Goal: Information Seeking & Learning: Learn about a topic

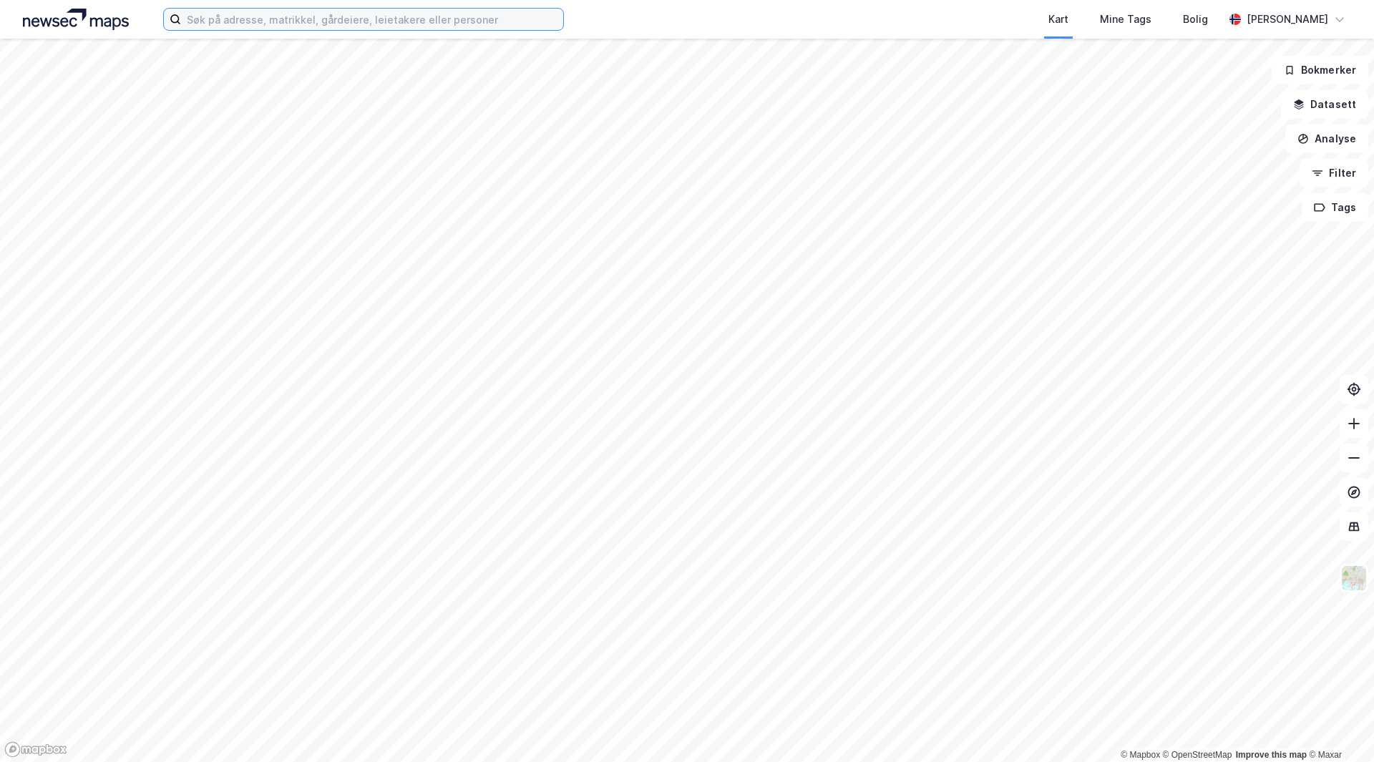
click at [300, 22] on input at bounding box center [372, 19] width 382 height 21
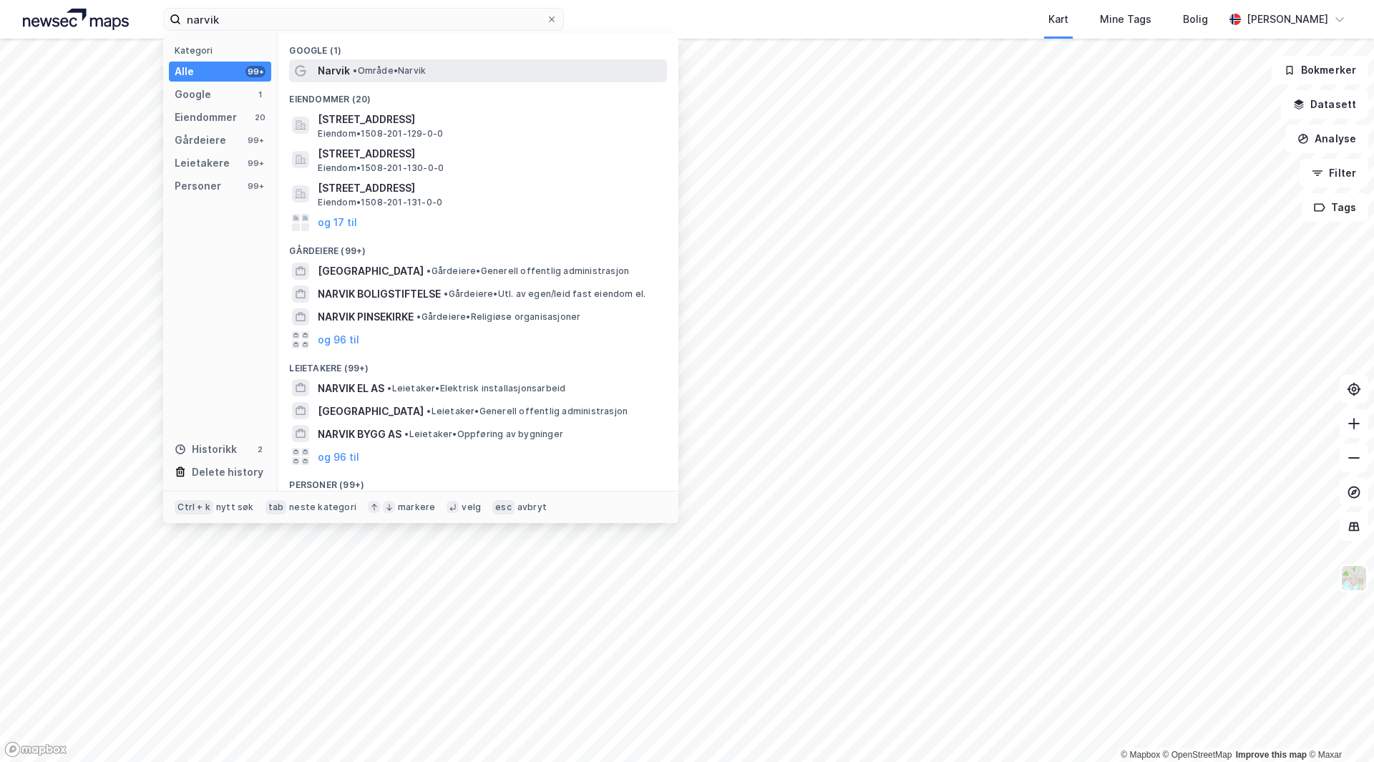
click at [426, 67] on span "• Område • [GEOGRAPHIC_DATA]" at bounding box center [389, 70] width 73 height 11
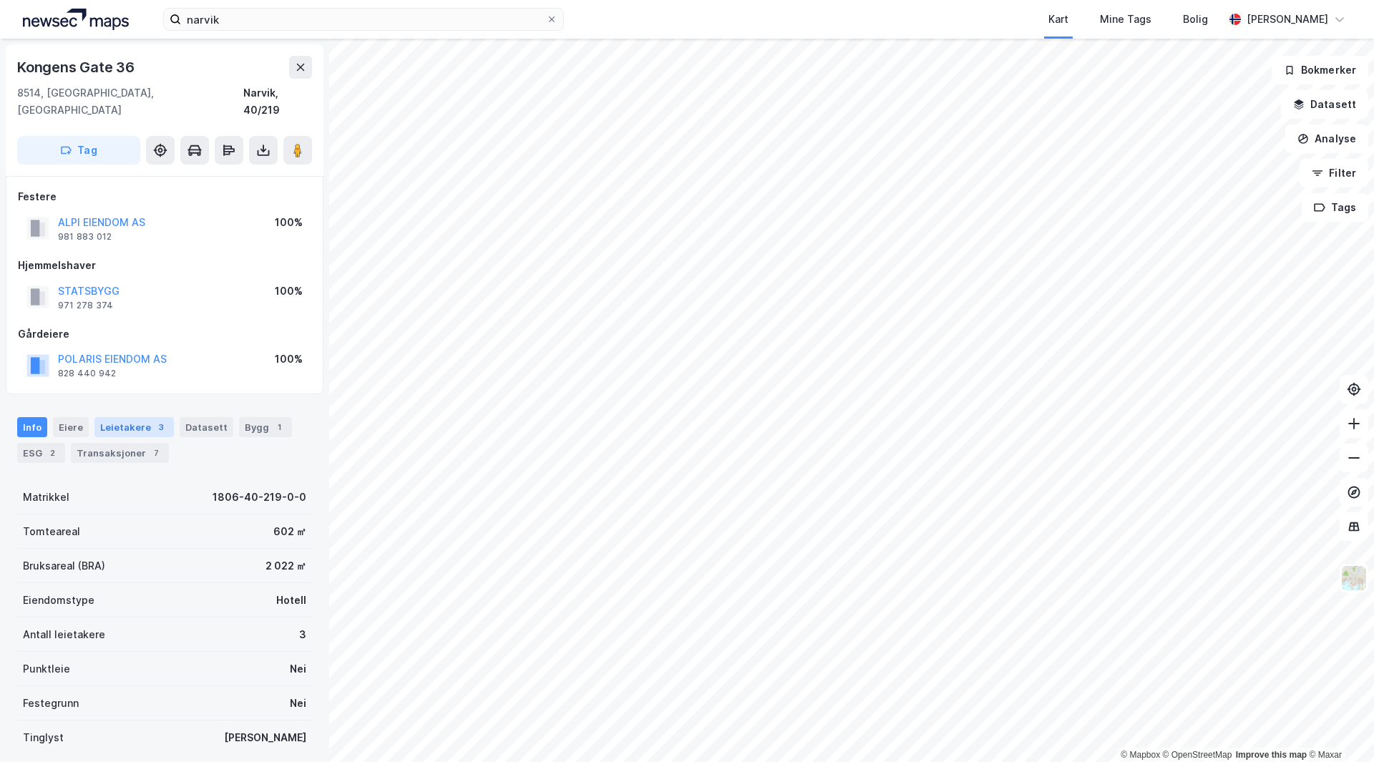
click at [132, 417] on div "Leietakere 3" at bounding box center [133, 427] width 79 height 20
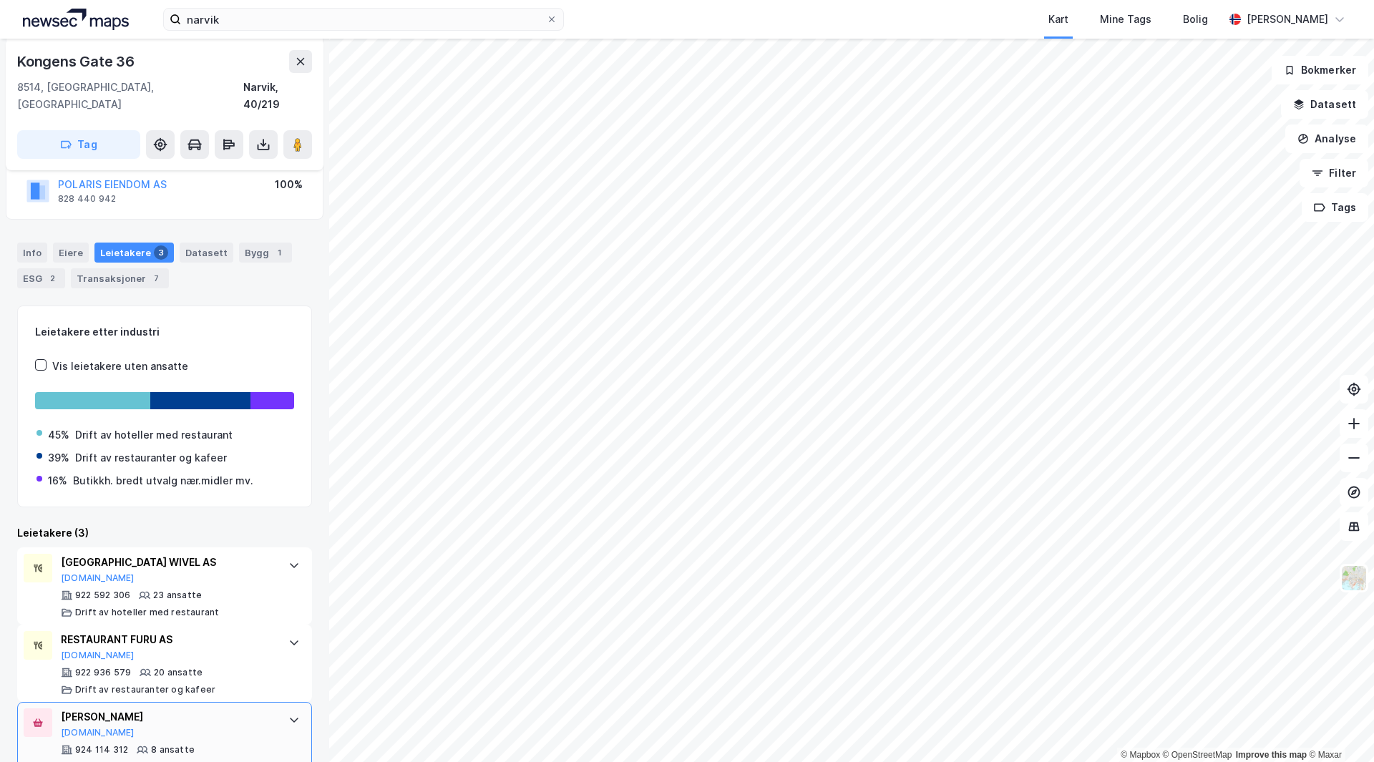
scroll to position [192, 0]
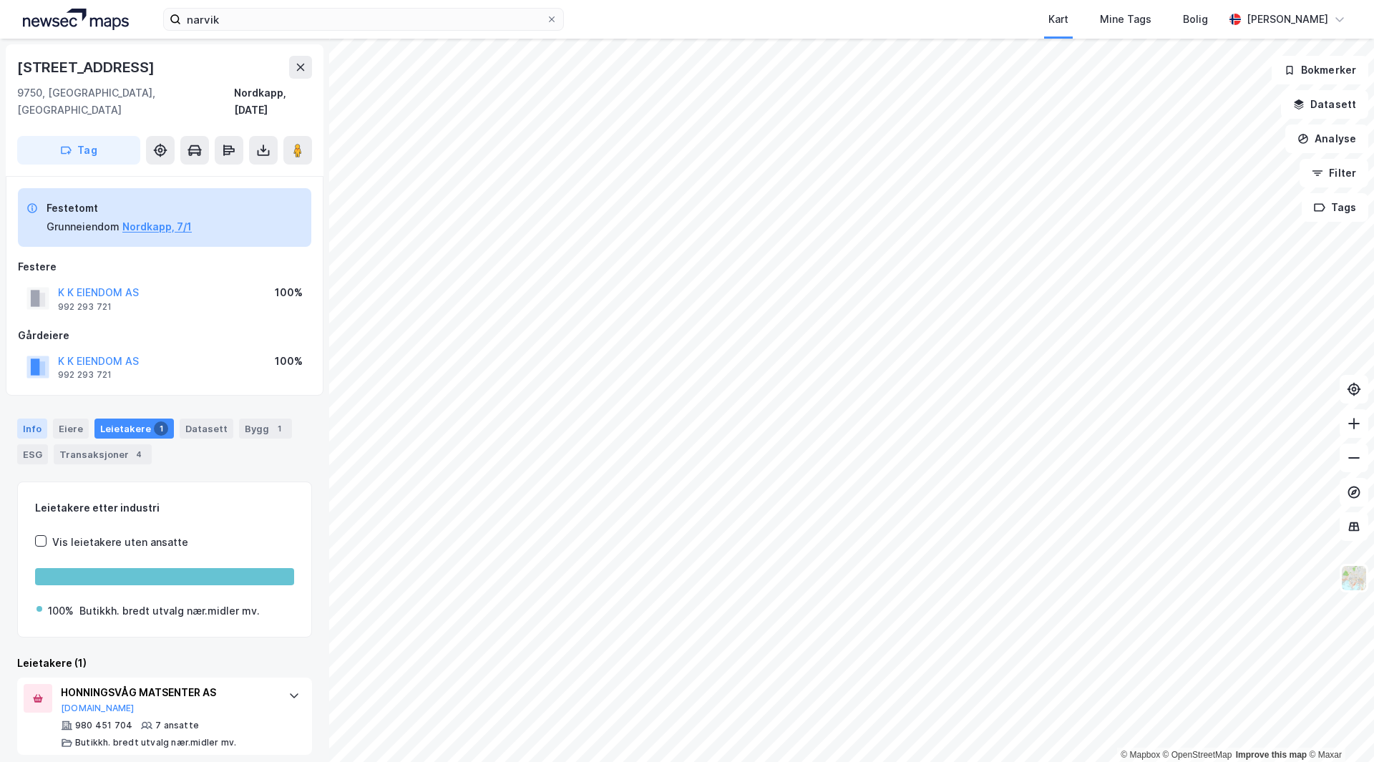
click at [29, 419] on div "Info" at bounding box center [32, 429] width 30 height 20
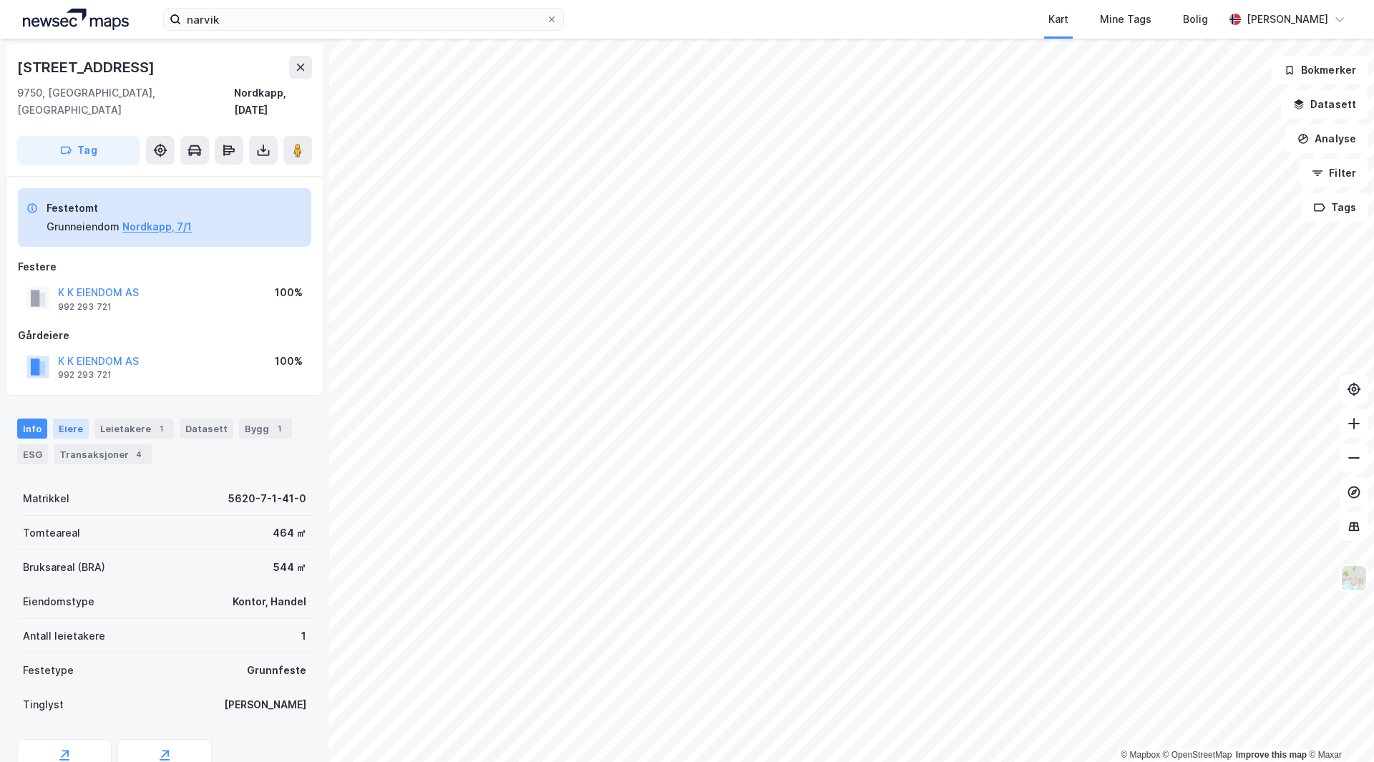
click at [77, 419] on div "Eiere" at bounding box center [71, 429] width 36 height 20
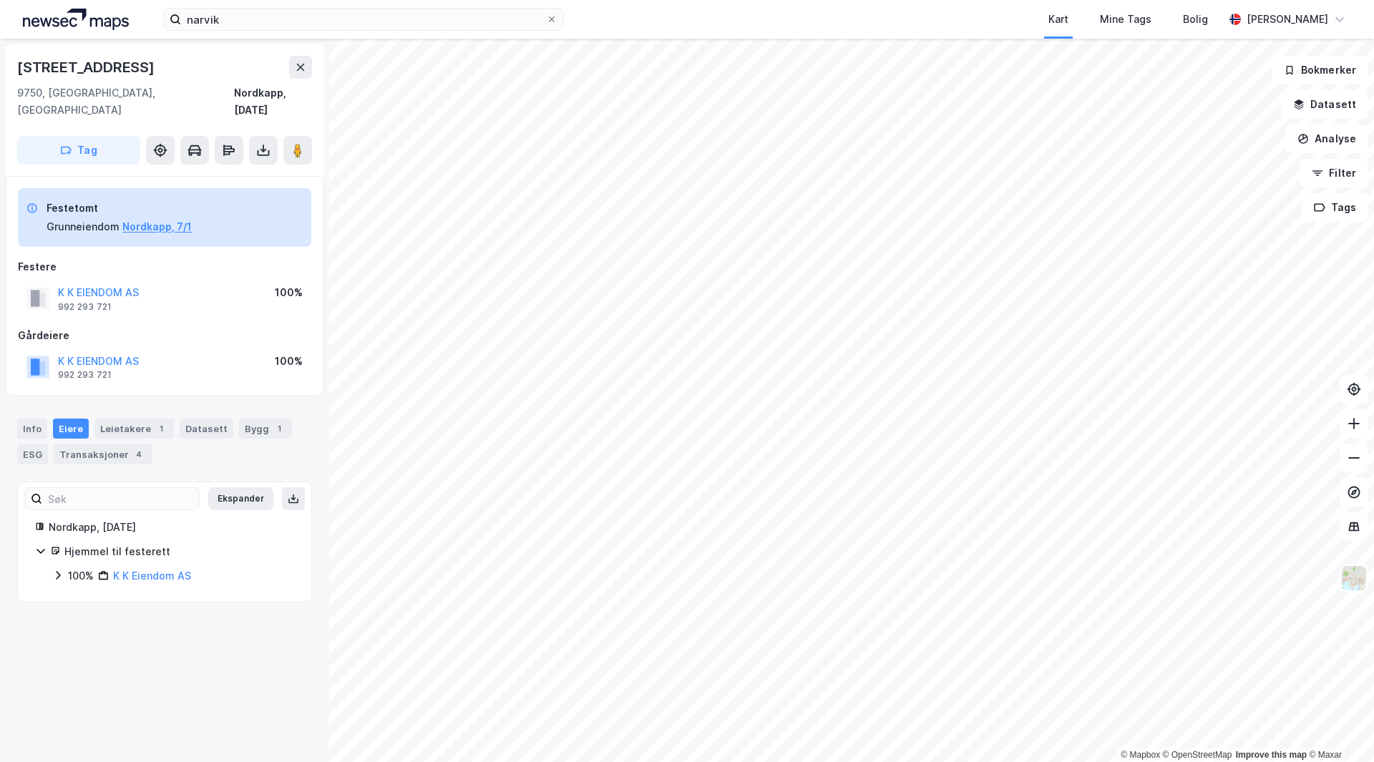
click at [64, 567] on div "100% K K Eiendom AS" at bounding box center [173, 575] width 242 height 17
click at [77, 618] on icon at bounding box center [74, 623] width 11 height 11
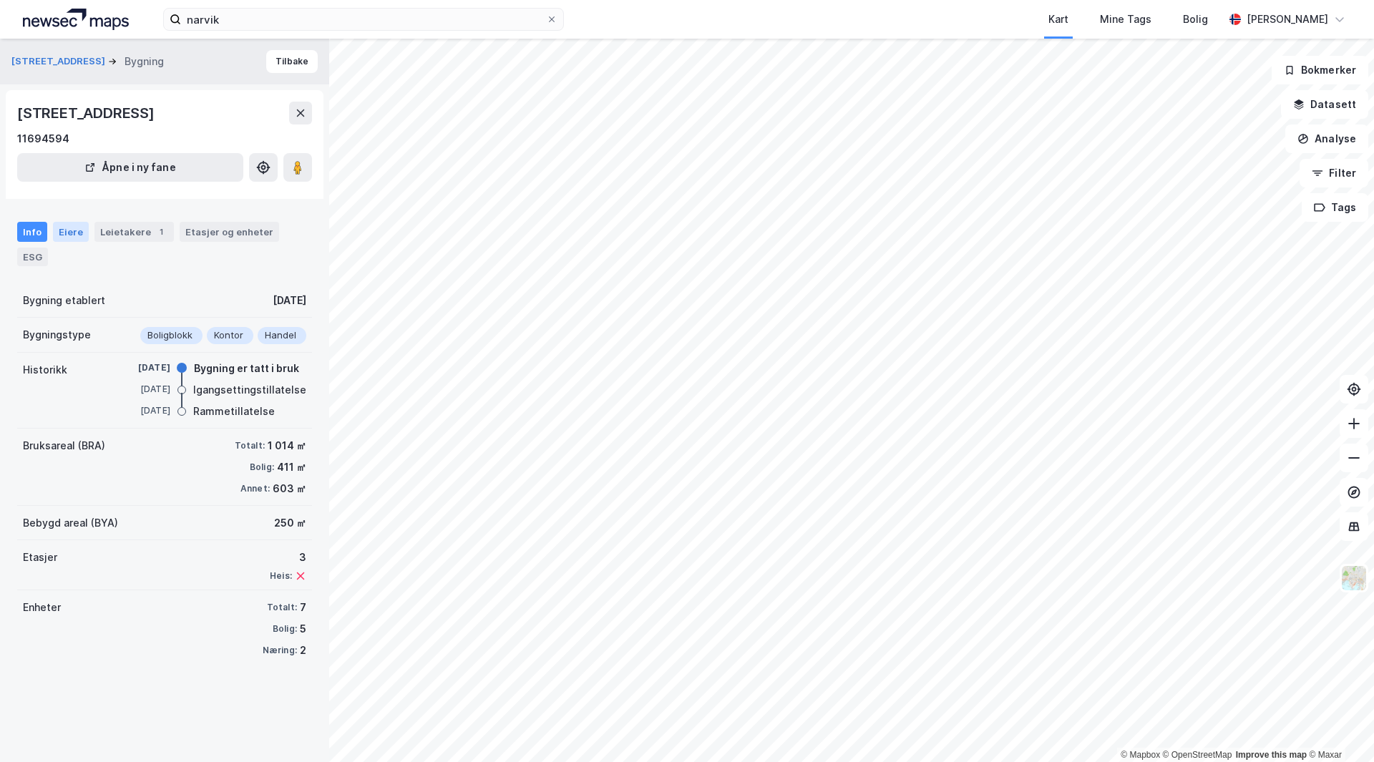
click at [68, 235] on div "Eiere" at bounding box center [71, 232] width 36 height 20
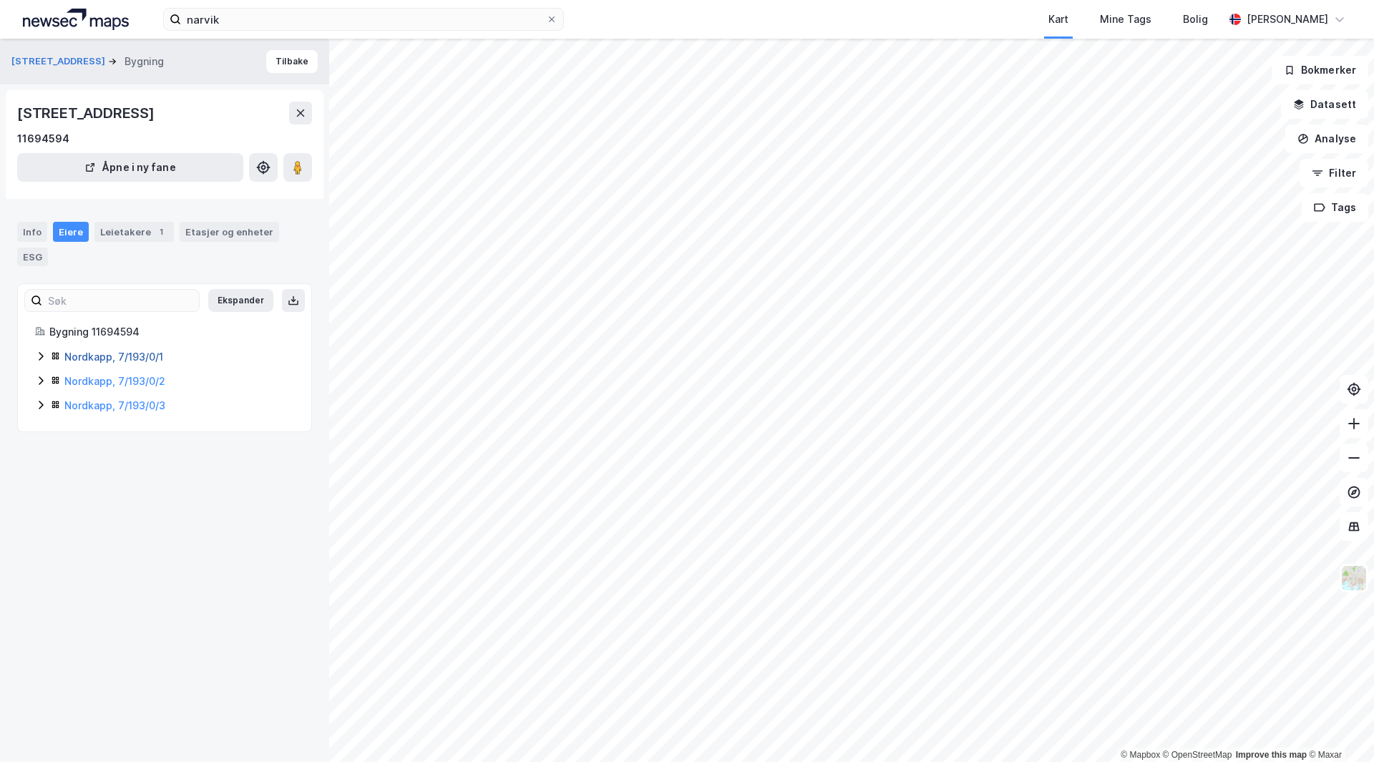
click at [91, 356] on link "Nordkapp, 7/193/0/1" at bounding box center [113, 357] width 99 height 12
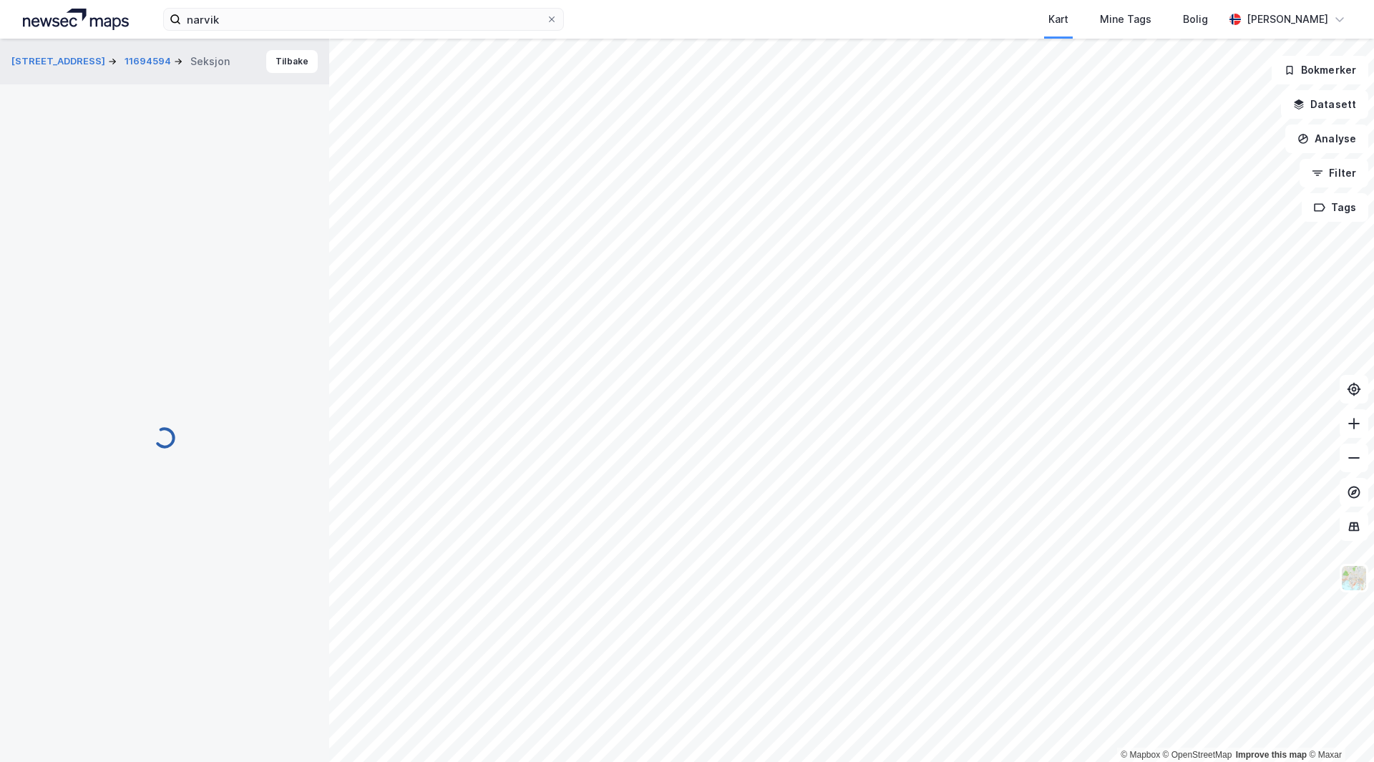
scroll to position [29, 0]
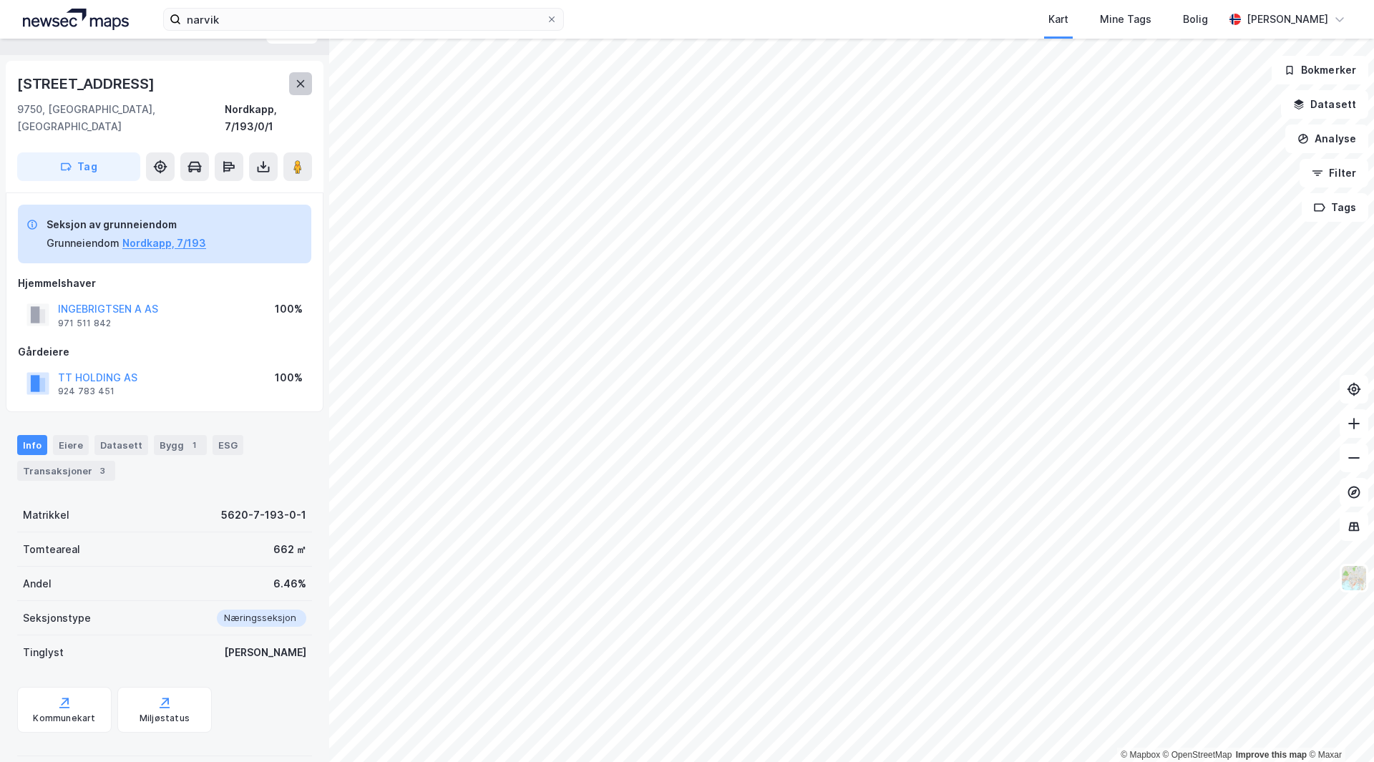
click at [290, 87] on button at bounding box center [300, 83] width 23 height 23
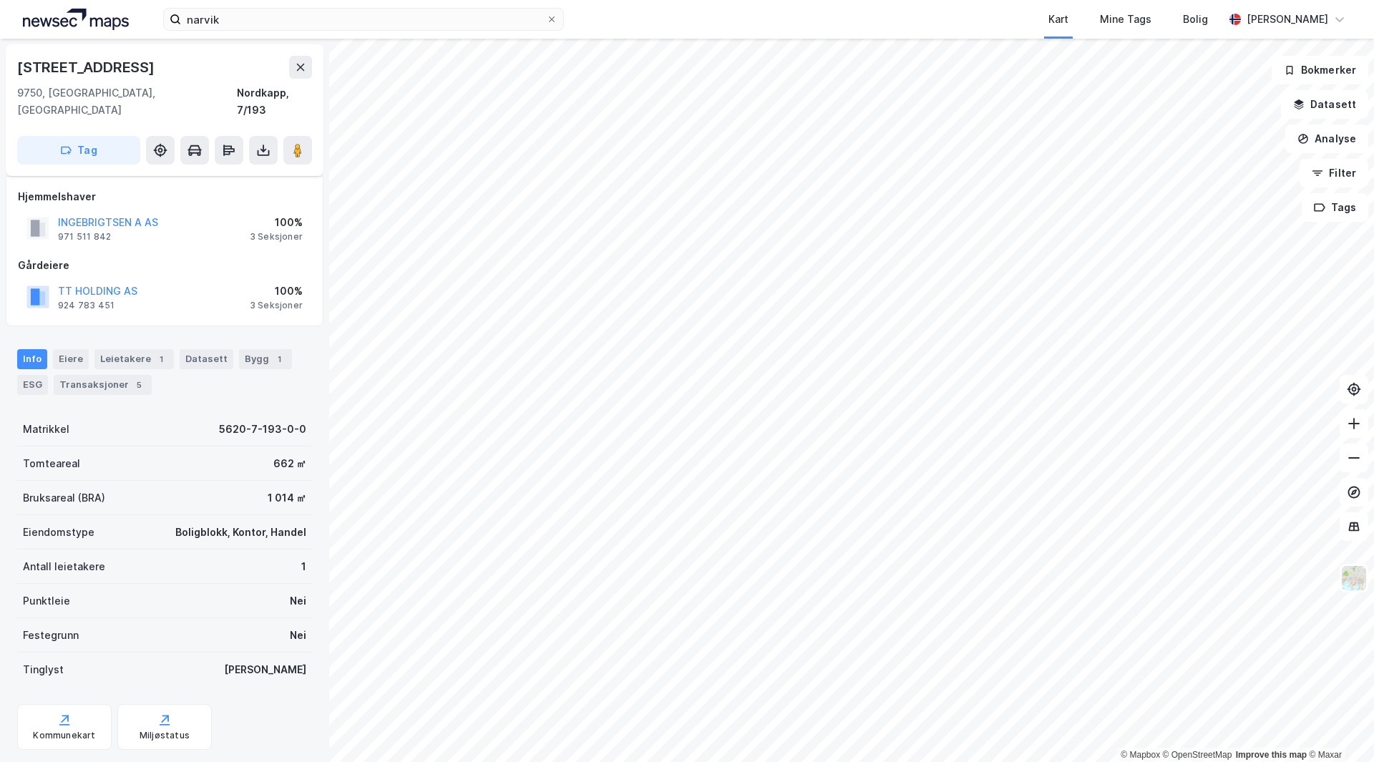
scroll to position [29, 0]
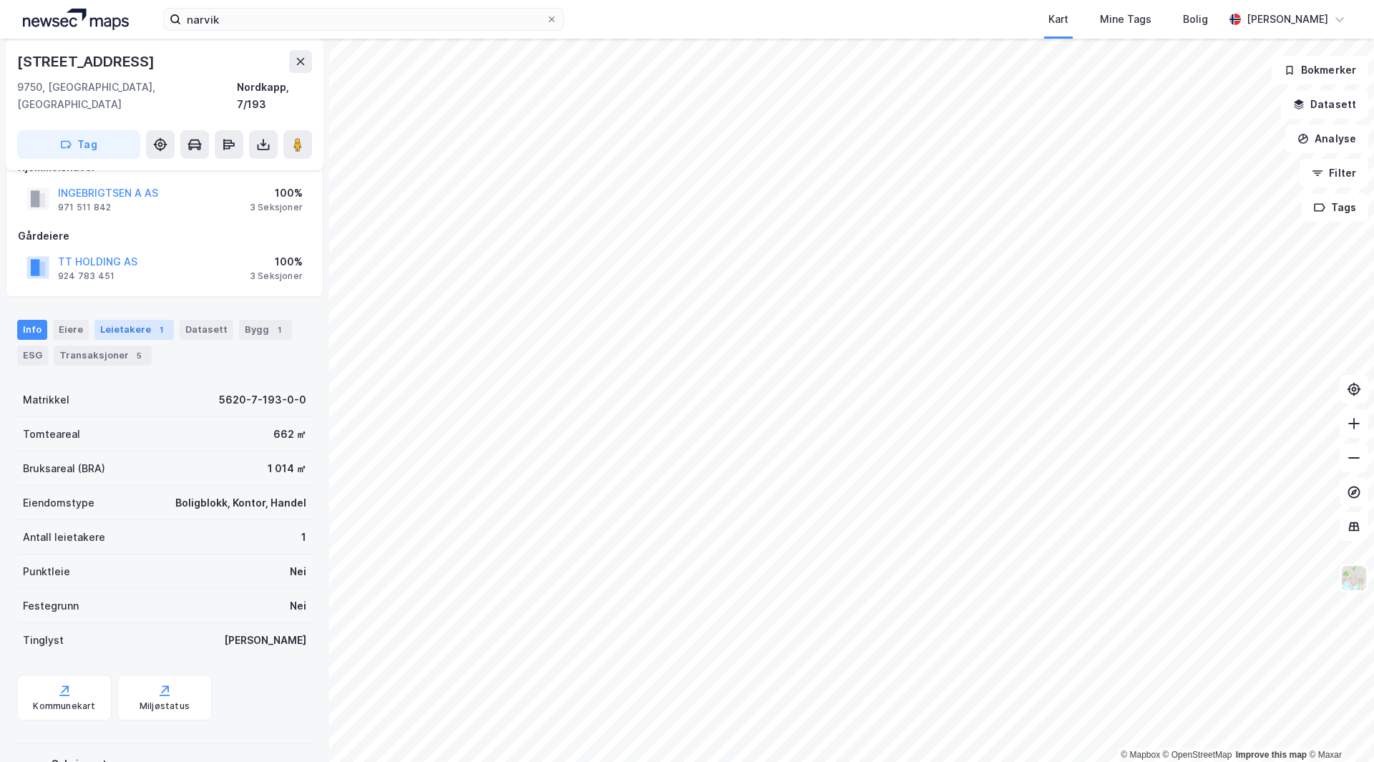
click at [109, 320] on div "Leietakere 1" at bounding box center [133, 330] width 79 height 20
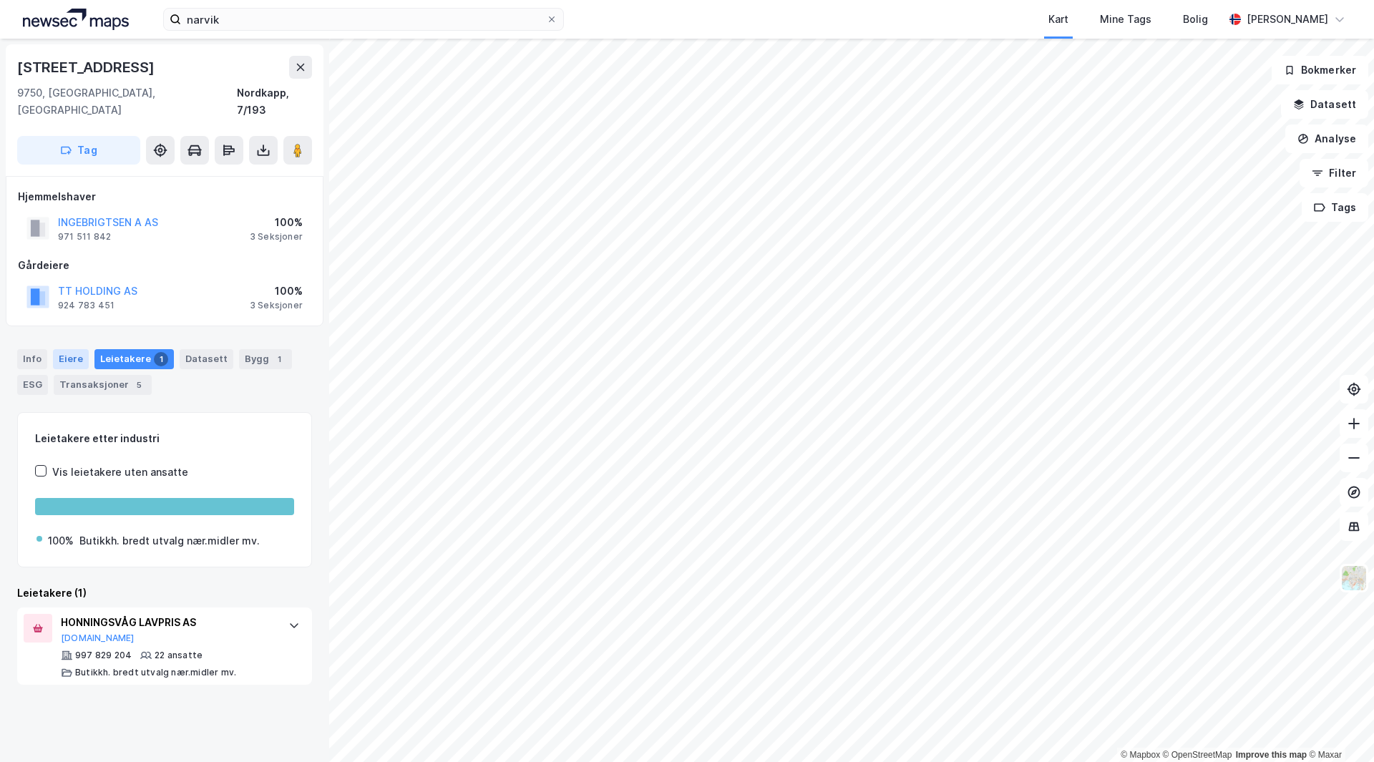
click at [62, 349] on div "Eiere" at bounding box center [71, 359] width 36 height 20
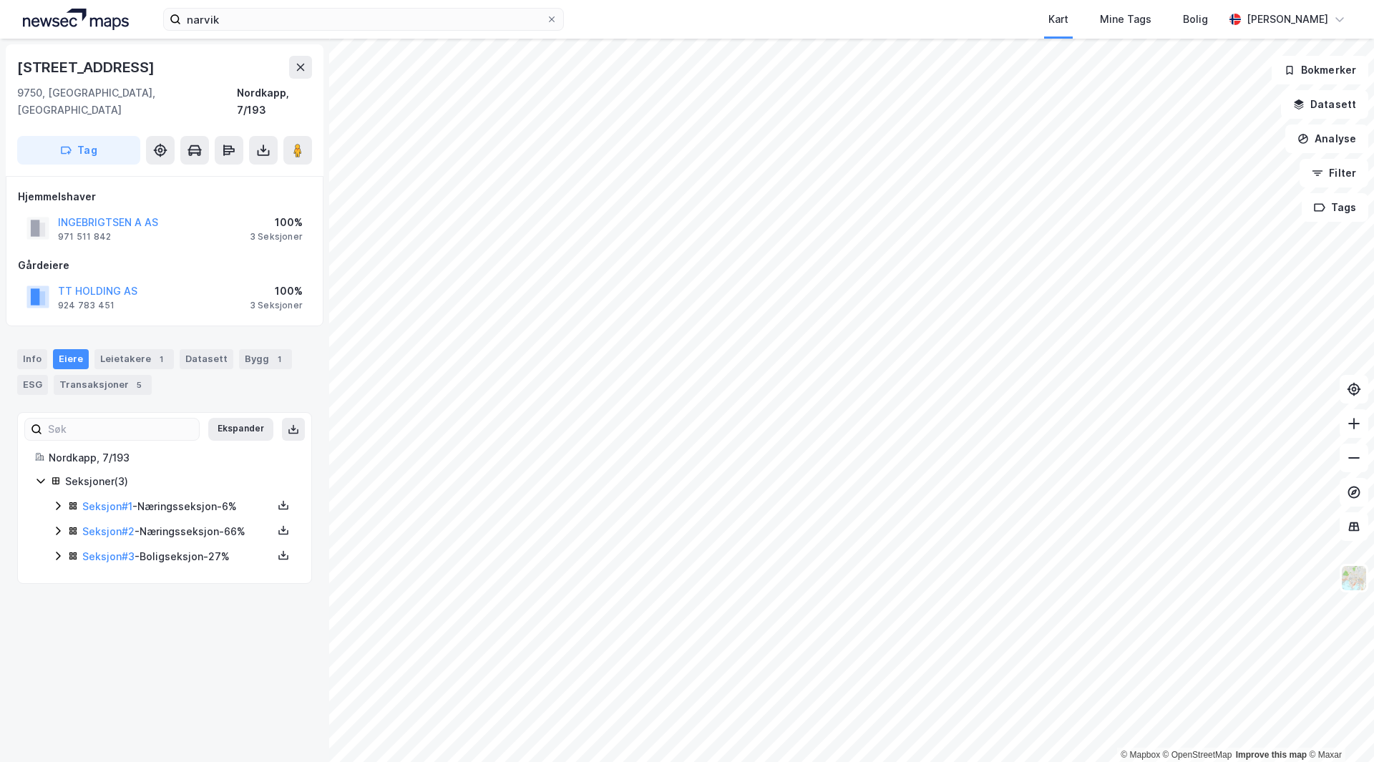
click at [62, 525] on icon at bounding box center [57, 530] width 11 height 11
drag, startPoint x: 178, startPoint y: 569, endPoint x: 164, endPoint y: 564, distance: 14.9
click at [164, 574] on link "[PERSON_NAME] A AS" at bounding box center [201, 580] width 108 height 12
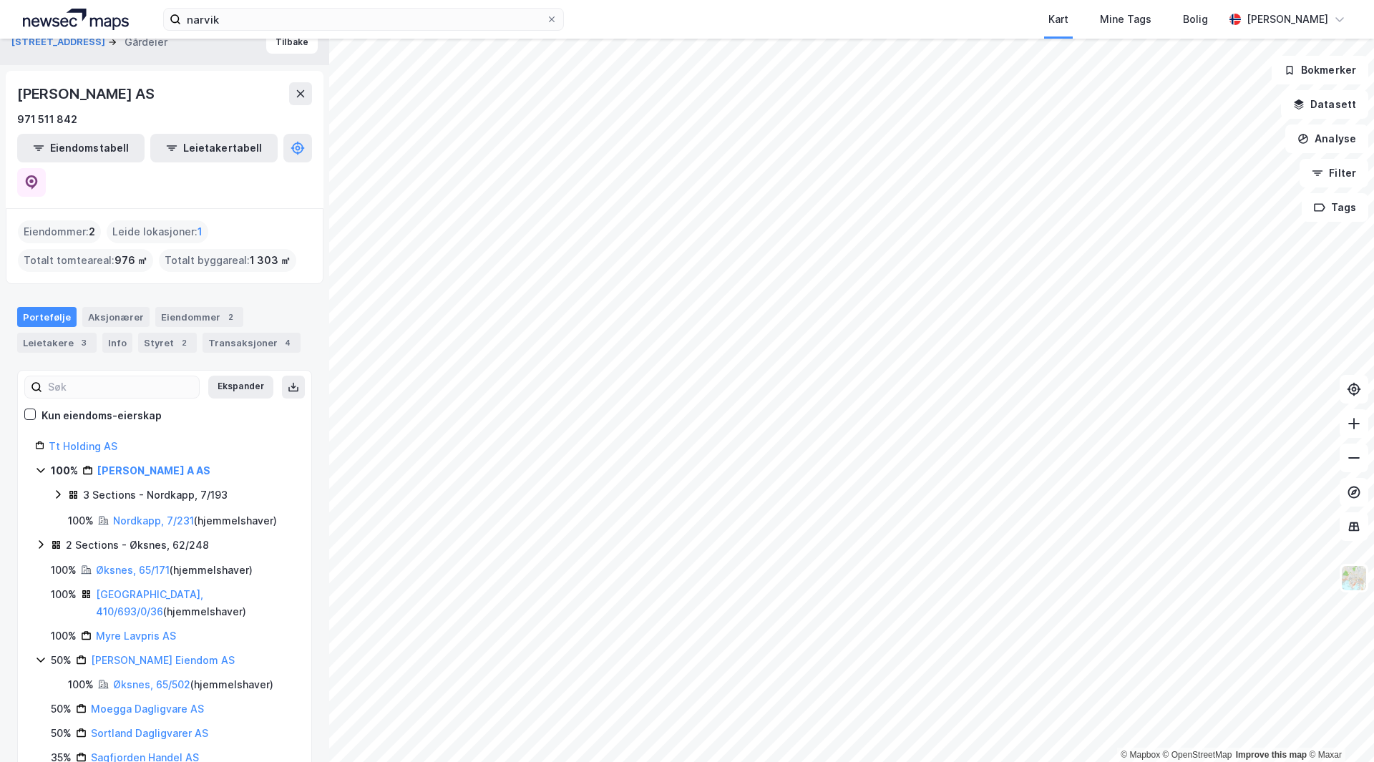
scroll to position [24, 0]
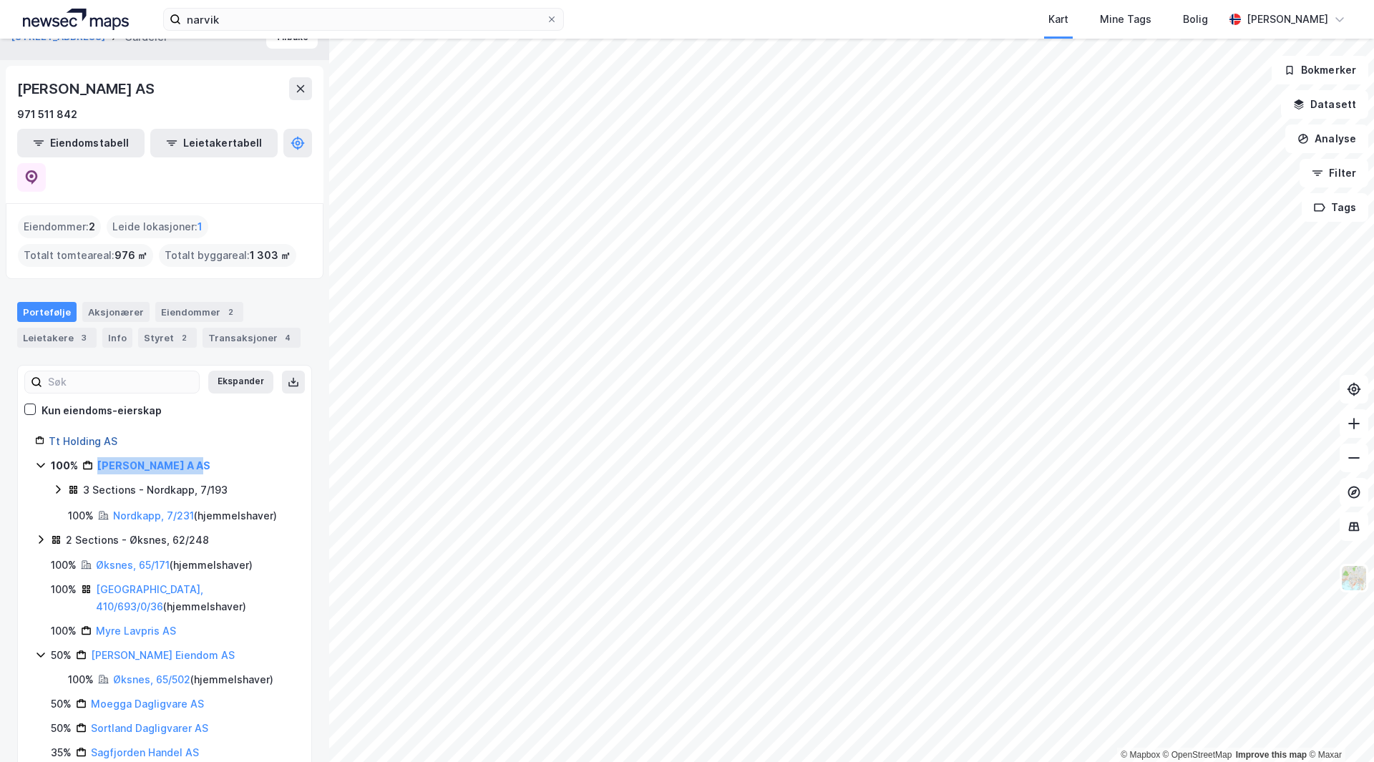
drag, startPoint x: 196, startPoint y: 430, endPoint x: 99, endPoint y: 431, distance: 97.3
click at [99, 457] on div "100% Ingebrigtsen A AS" at bounding box center [172, 465] width 243 height 17
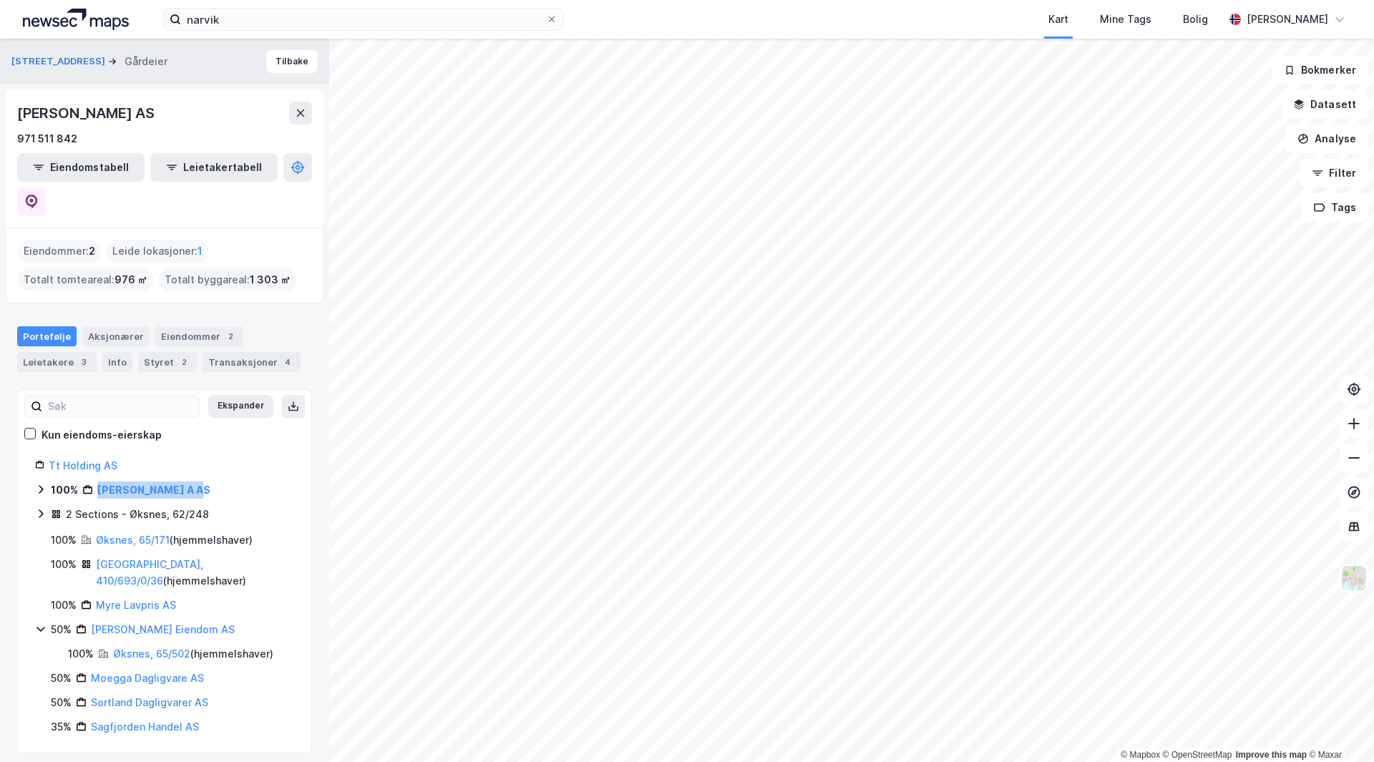
copy link "[PERSON_NAME] A AS"
click at [321, 25] on input "narvik" at bounding box center [363, 19] width 365 height 21
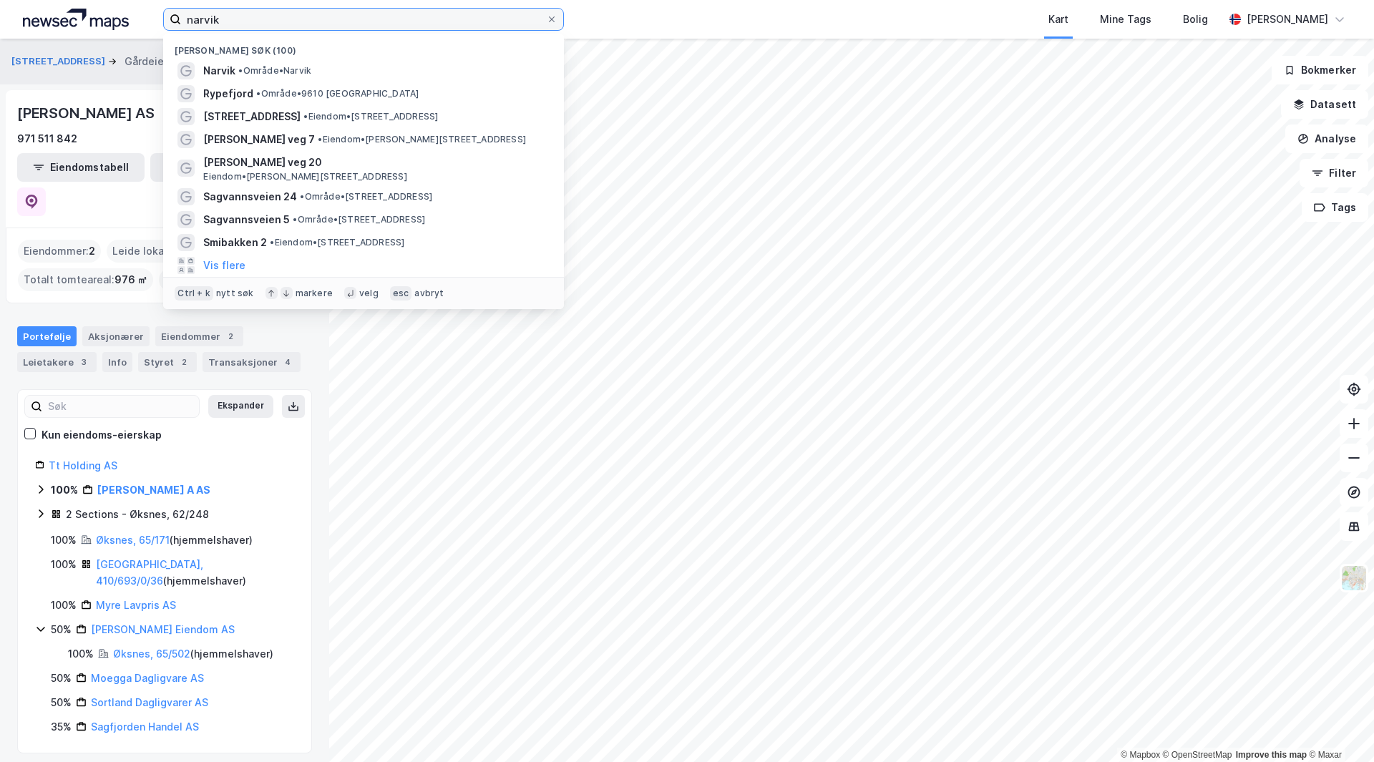
click at [321, 25] on input "narvik" at bounding box center [363, 19] width 365 height 21
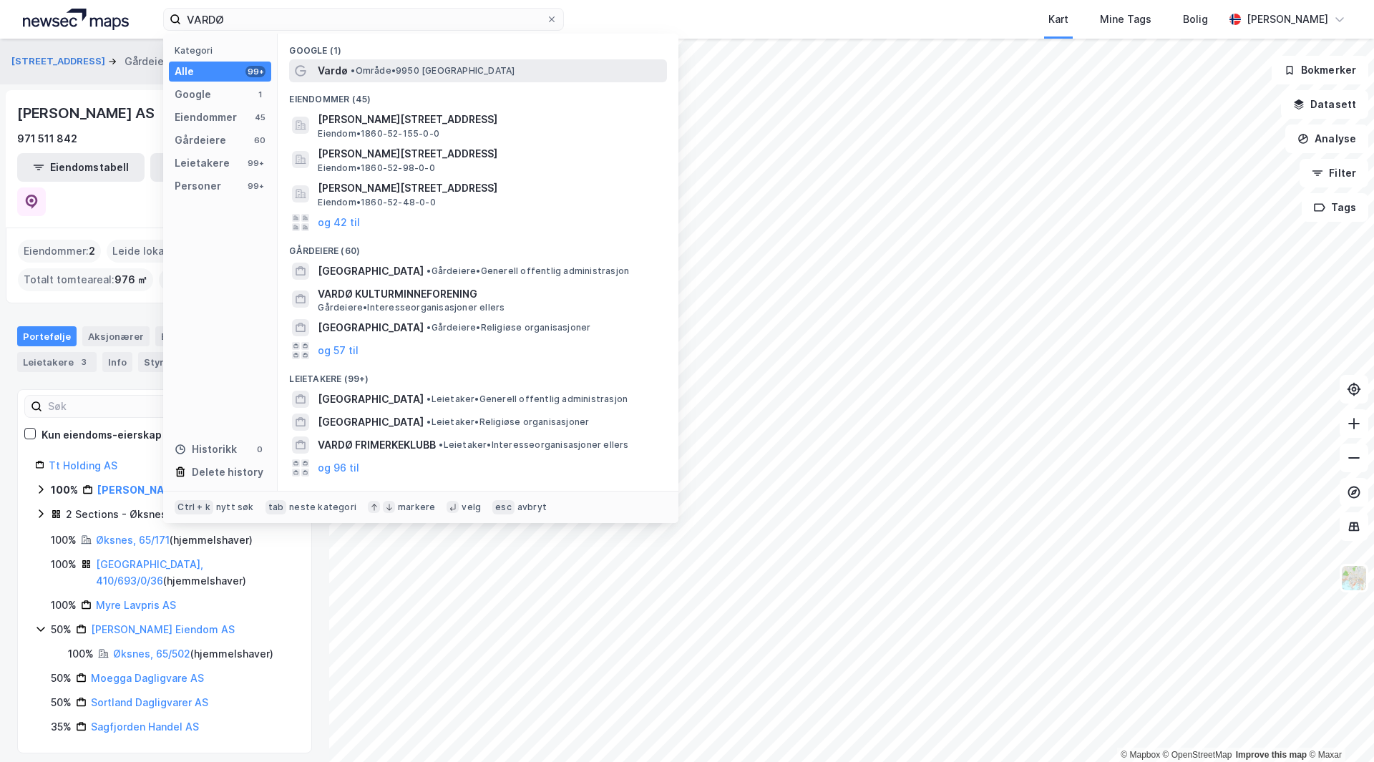
click at [396, 71] on span "• Område • 9950 [GEOGRAPHIC_DATA]" at bounding box center [433, 70] width 164 height 11
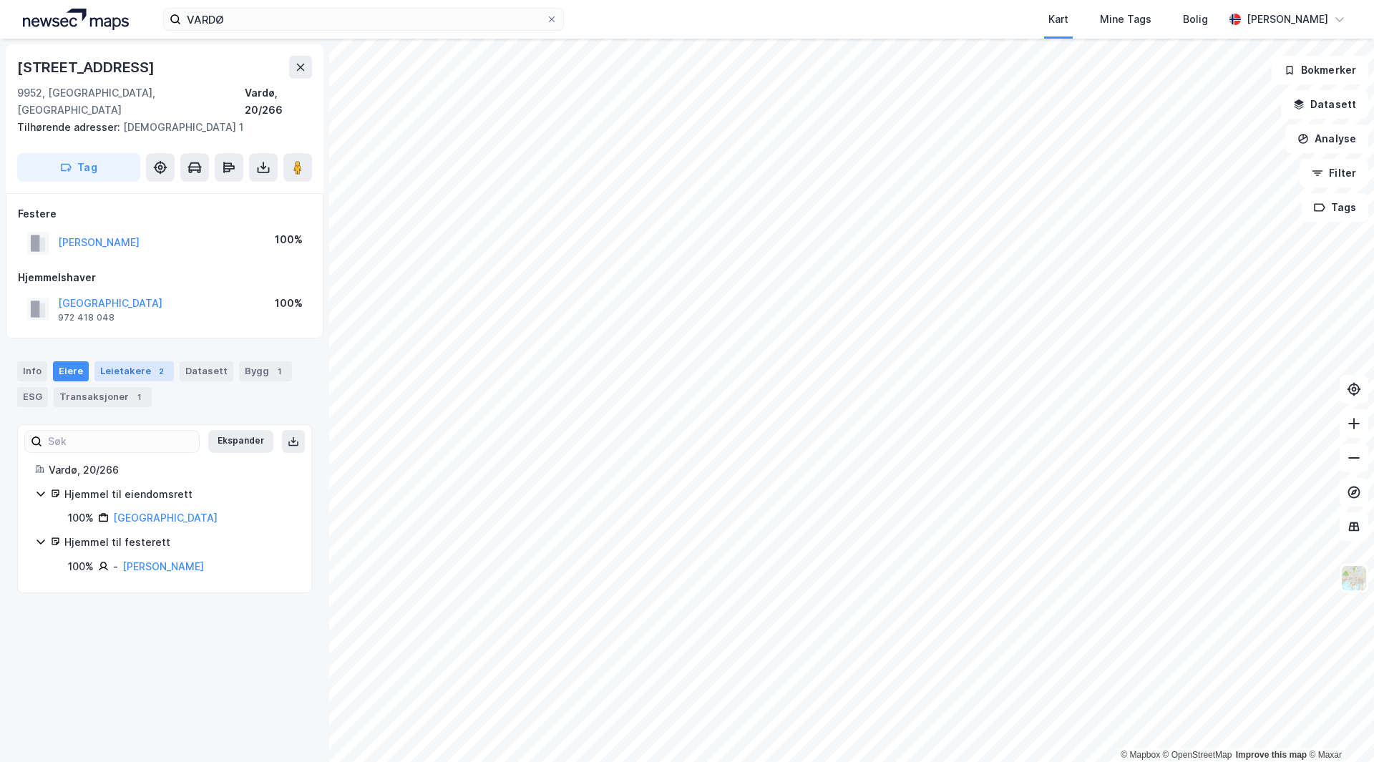
click at [137, 361] on div "Leietakere 2" at bounding box center [133, 371] width 79 height 20
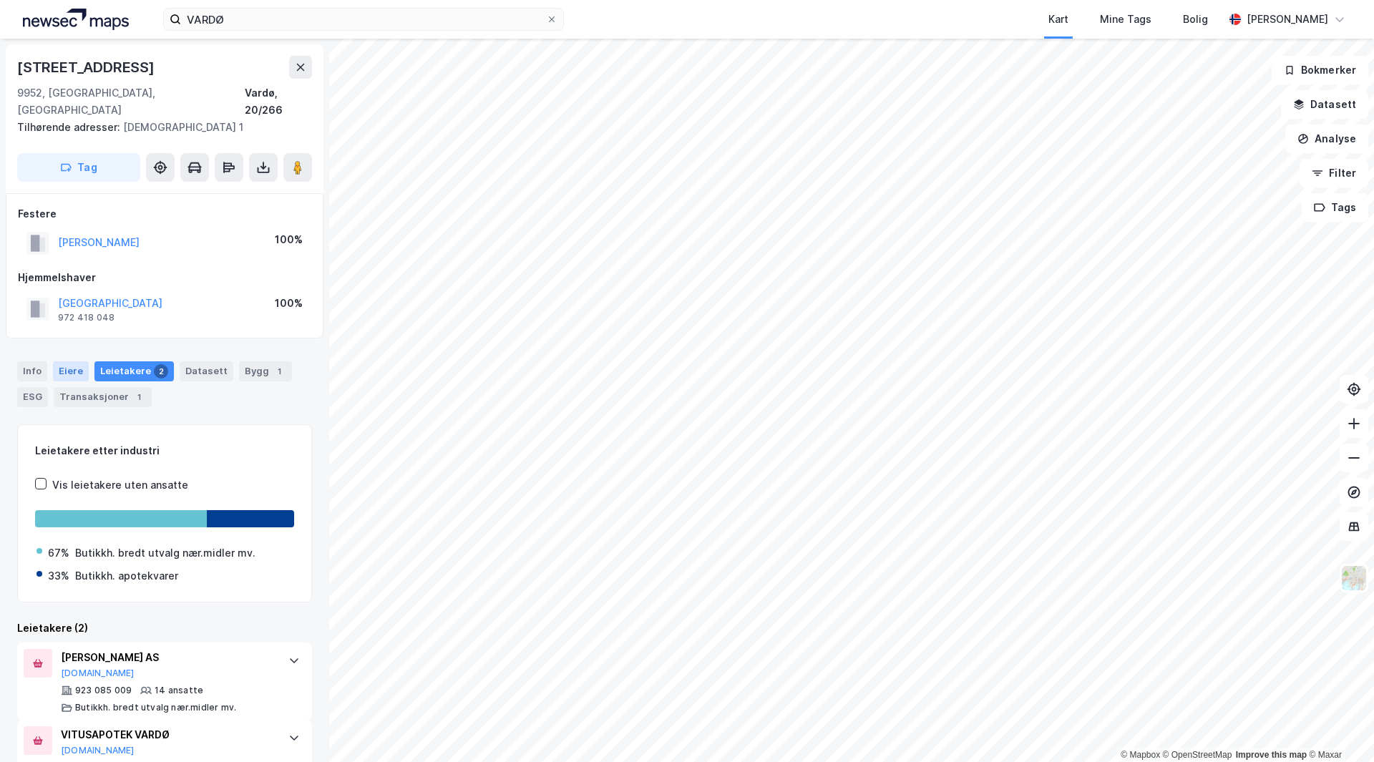
click at [79, 361] on div "Eiere" at bounding box center [71, 371] width 36 height 20
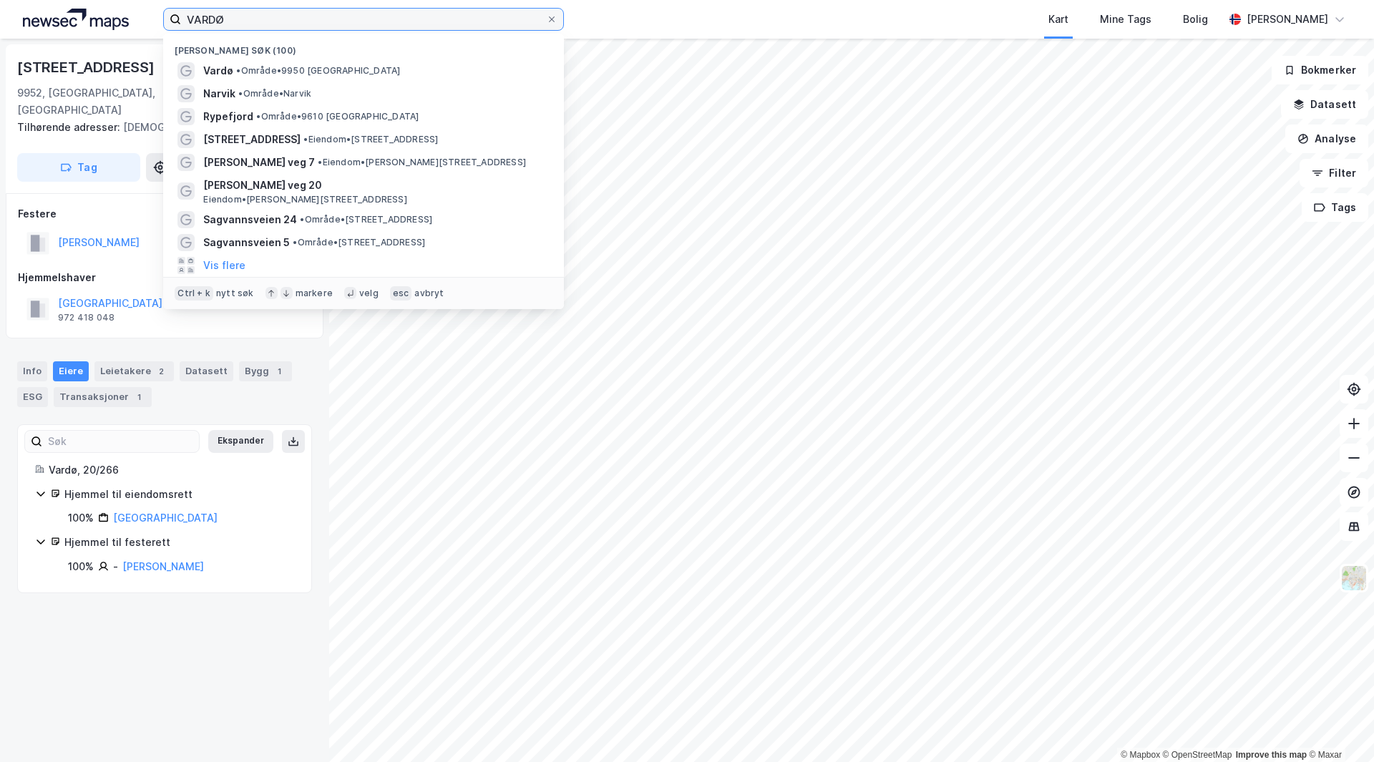
click at [316, 10] on input "VARDØ" at bounding box center [363, 19] width 365 height 21
type input "fauske"
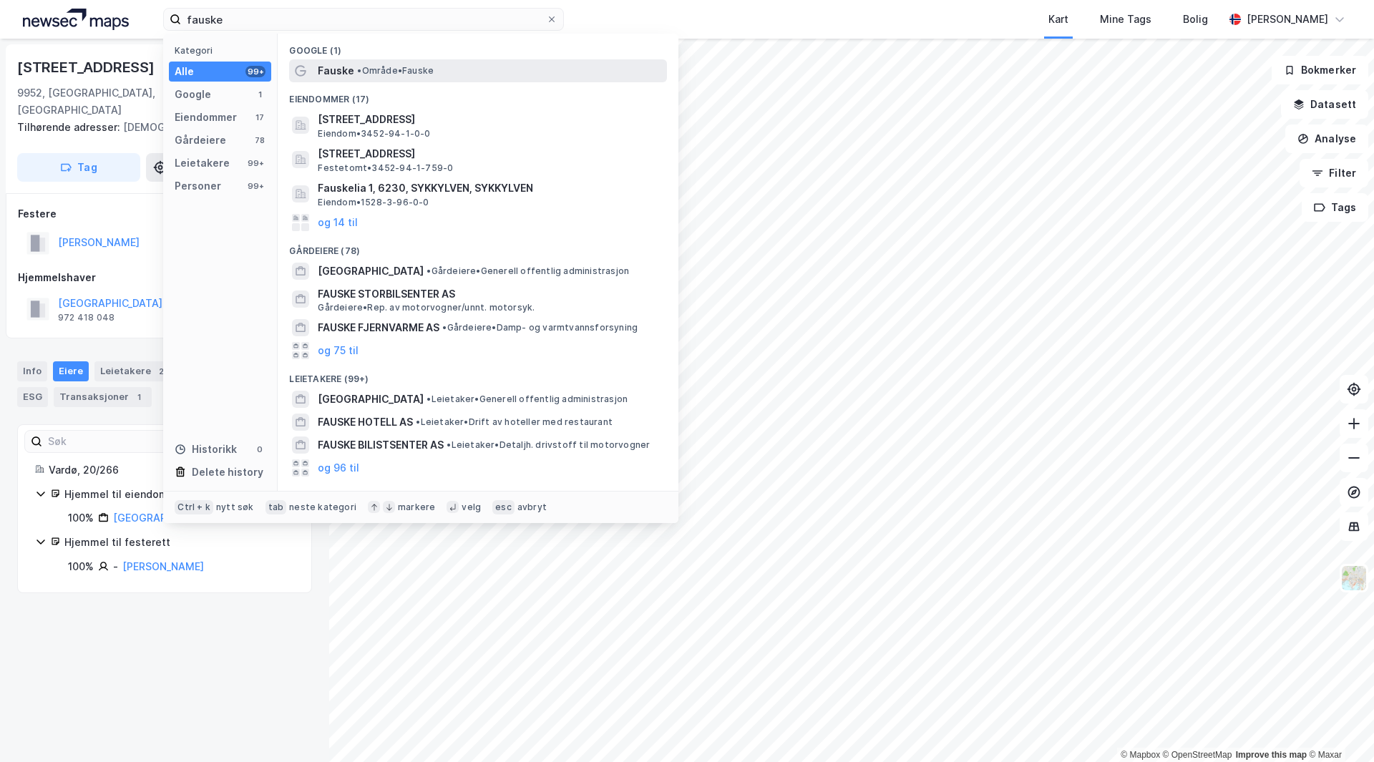
click at [449, 78] on div "Fauske • Område • Fauske" at bounding box center [491, 70] width 346 height 17
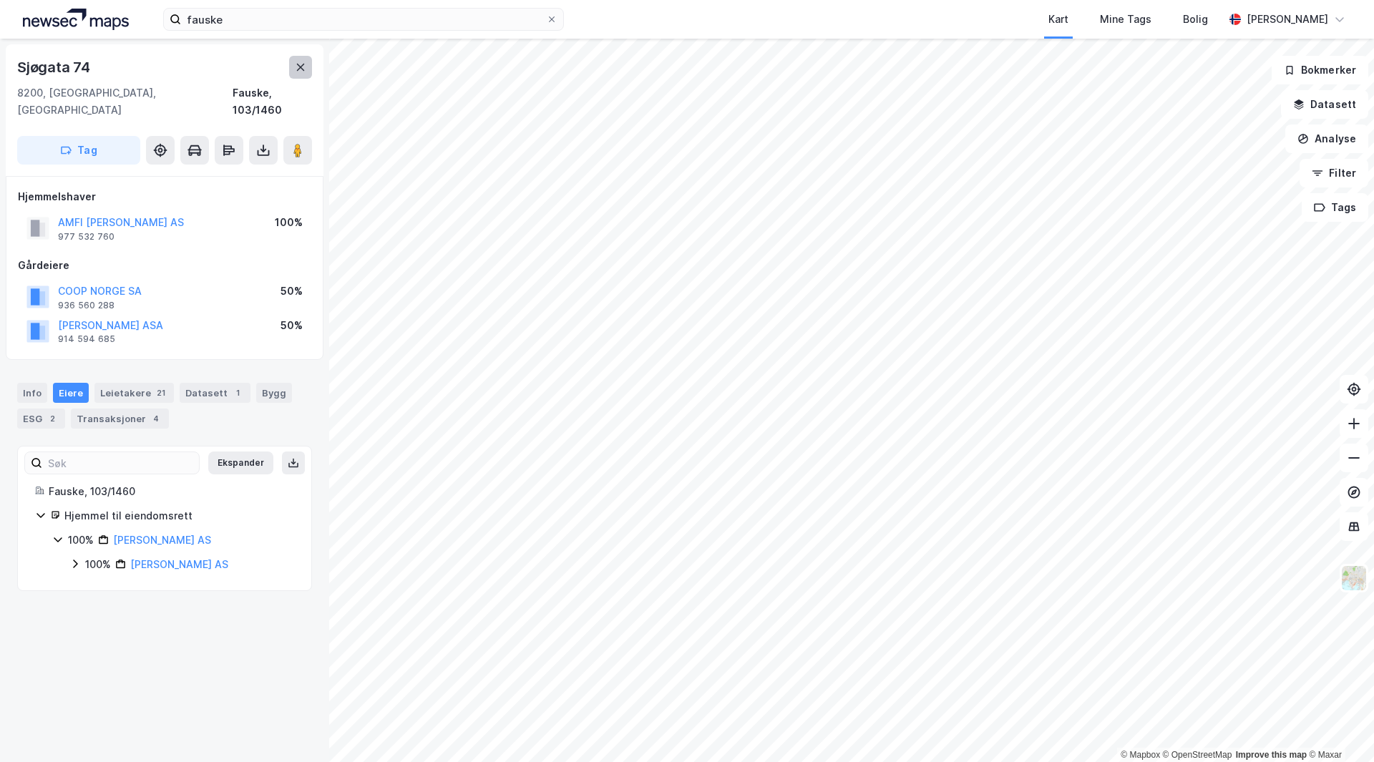
click at [305, 69] on icon at bounding box center [300, 67] width 11 height 11
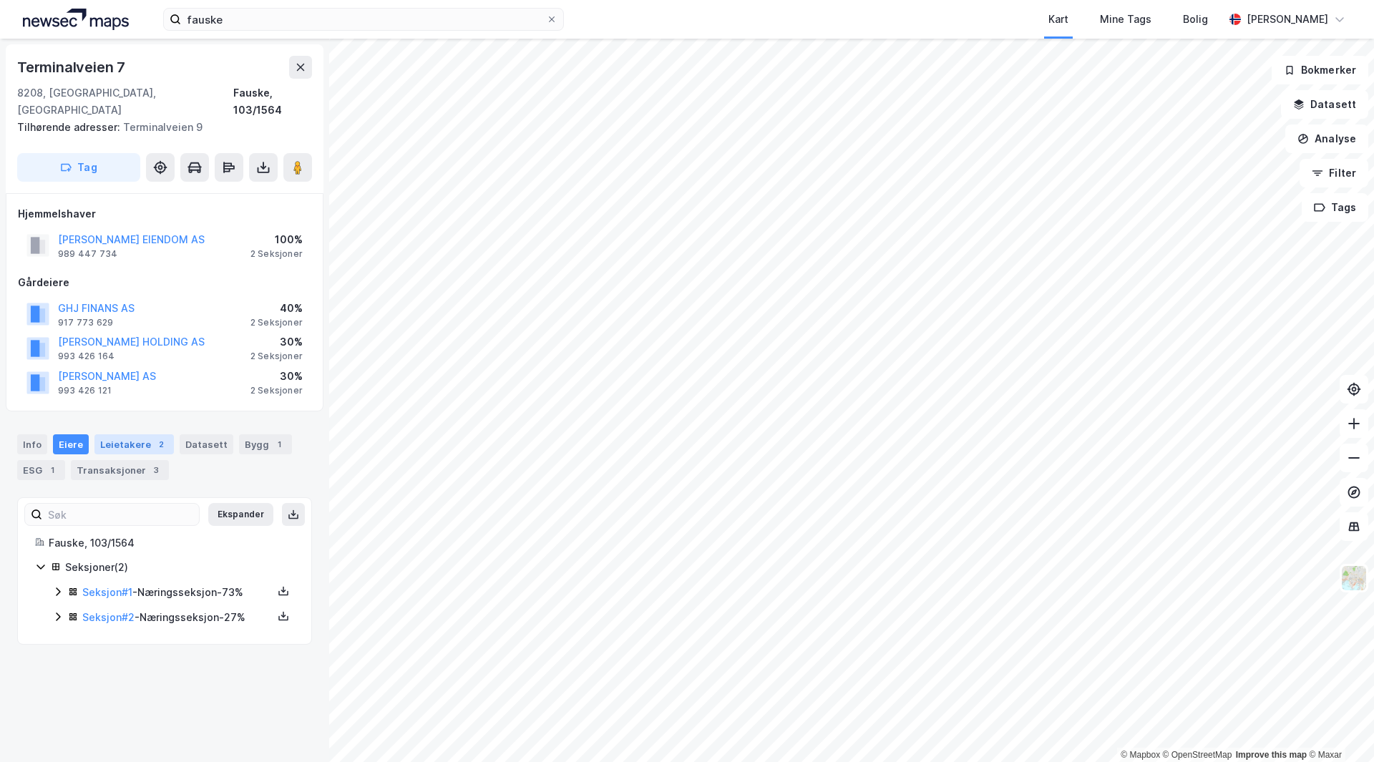
click at [142, 434] on div "Leietakere 2" at bounding box center [133, 444] width 79 height 20
